Goal: Find specific page/section: Find specific page/section

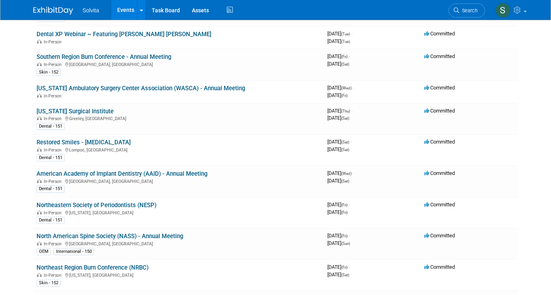
scroll to position [818, 0]
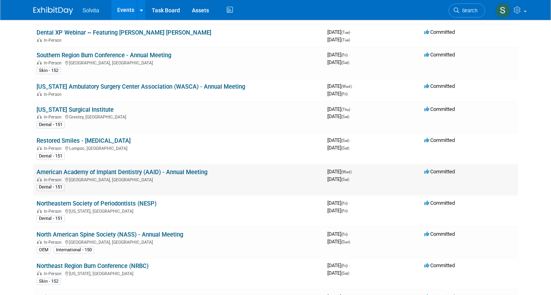
click at [116, 173] on link "American Academy of Implant Dentistry (AAID) - Annual Meeting" at bounding box center [122, 172] width 171 height 7
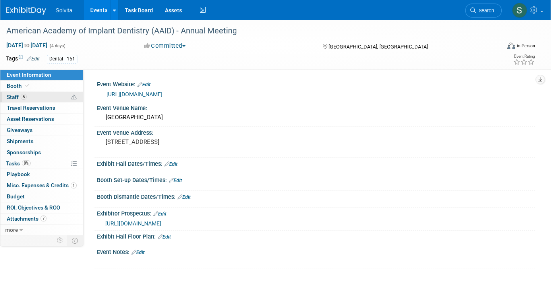
click at [11, 95] on span "Staff 5" at bounding box center [17, 97] width 20 height 6
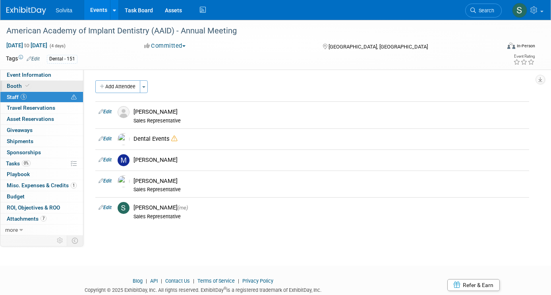
click at [10, 84] on span "Booth" at bounding box center [19, 86] width 24 height 6
